Goal: Task Accomplishment & Management: Complete application form

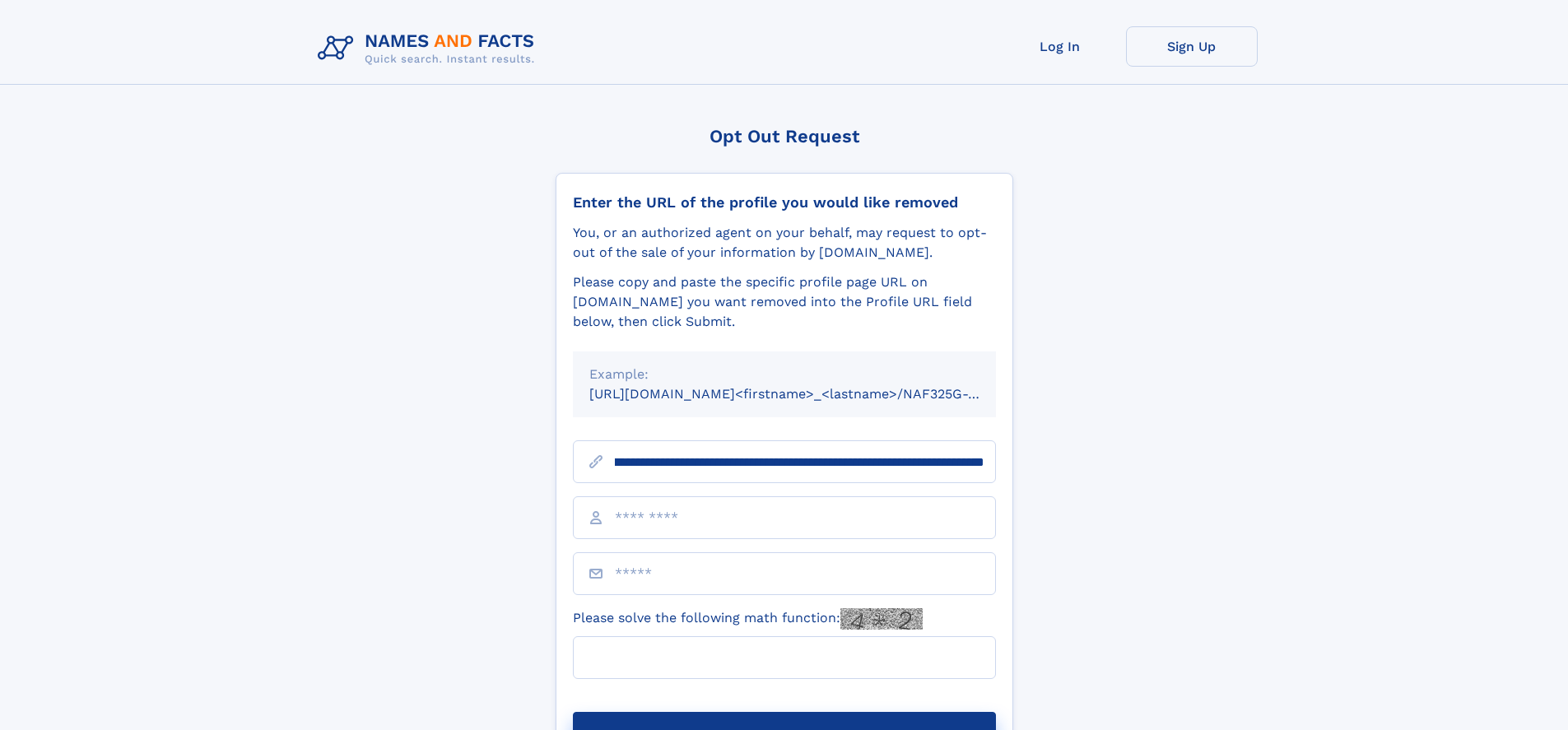
scroll to position [0, 182]
type input "**********"
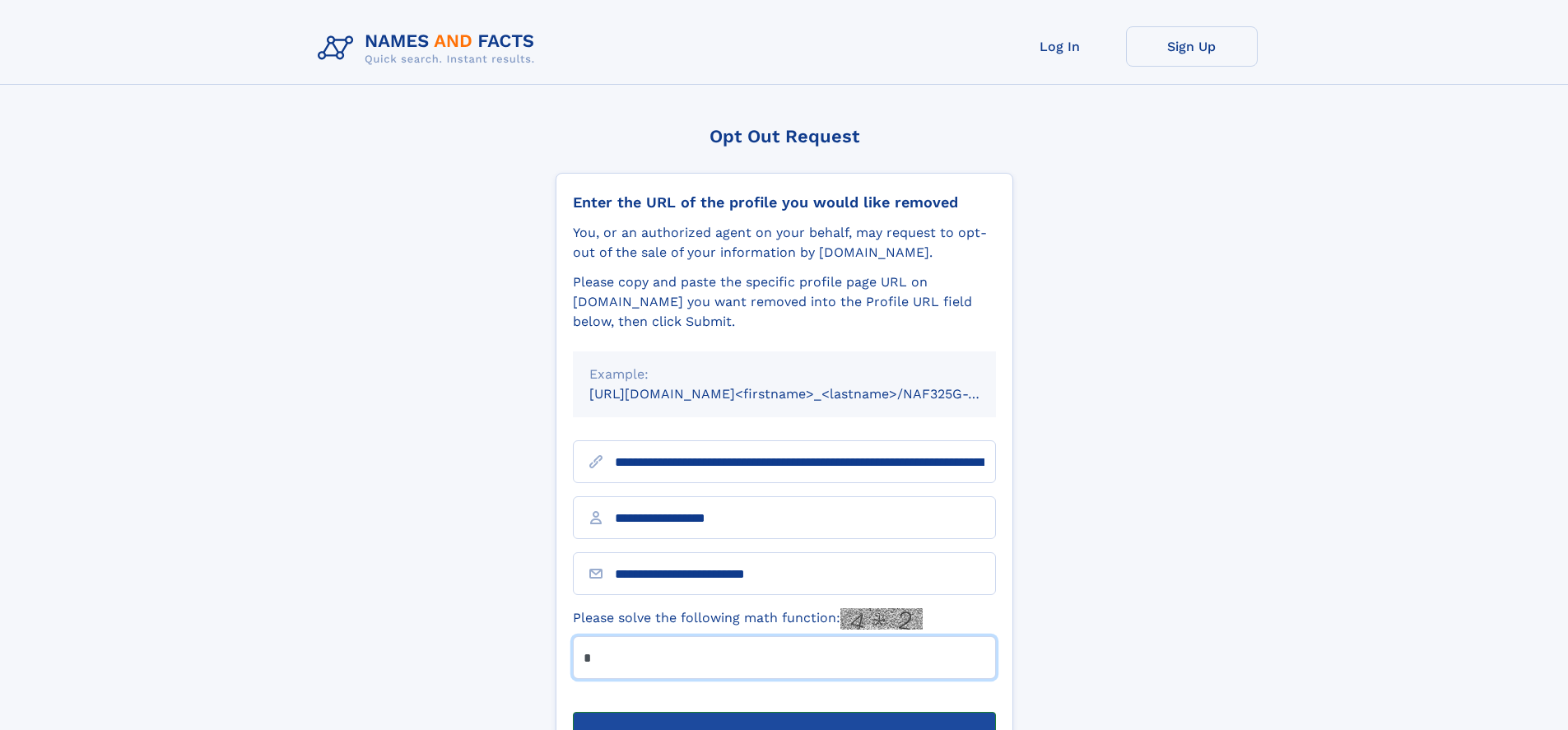
type input "*"
click at [783, 712] on button "Submit Opt Out Request" at bounding box center [784, 738] width 423 height 52
